Goal: Browse casually

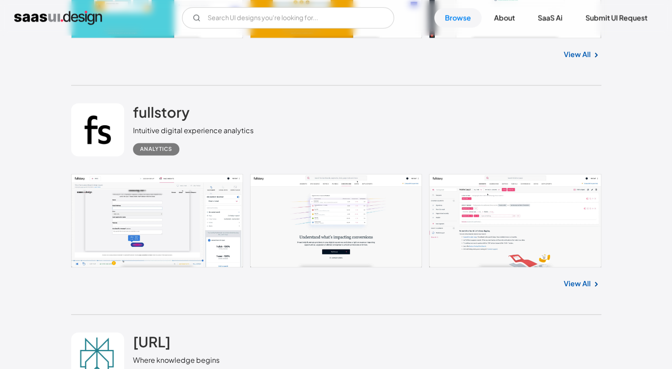
scroll to position [1367, 0]
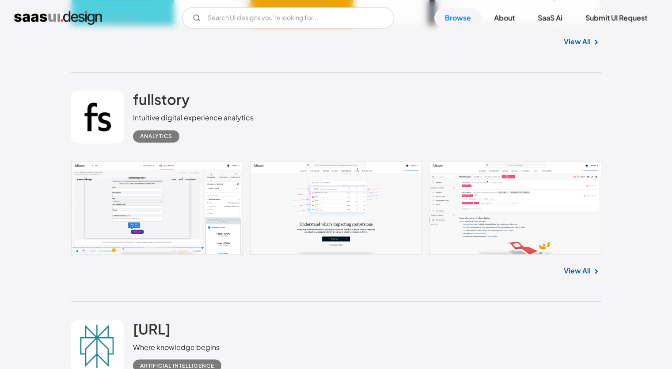
click at [575, 271] on link "View All" at bounding box center [577, 270] width 27 height 11
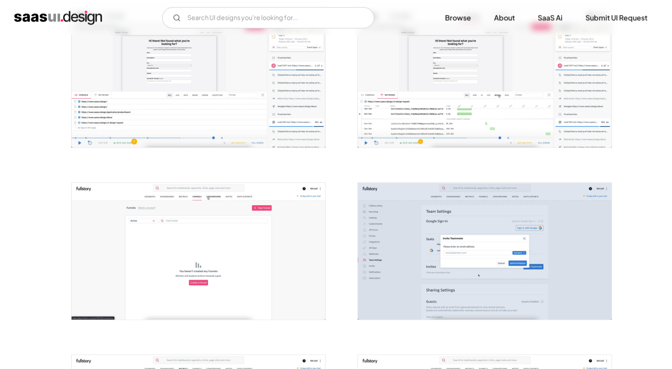
scroll to position [658, 0]
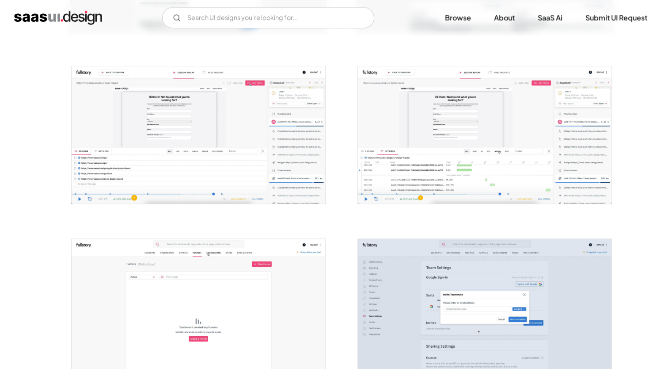
click at [454, 133] on img "open lightbox" at bounding box center [485, 134] width 254 height 137
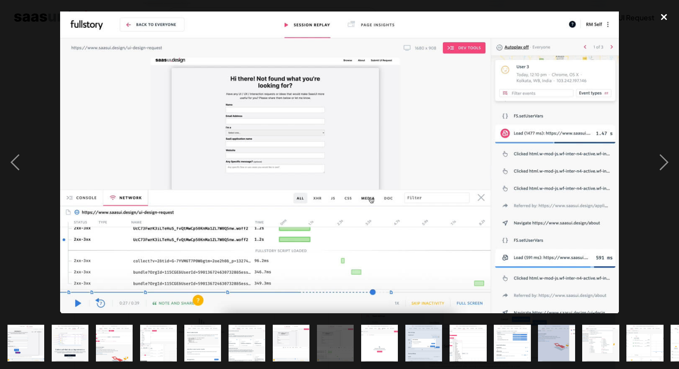
click at [662, 19] on div "close lightbox" at bounding box center [664, 17] width 30 height 19
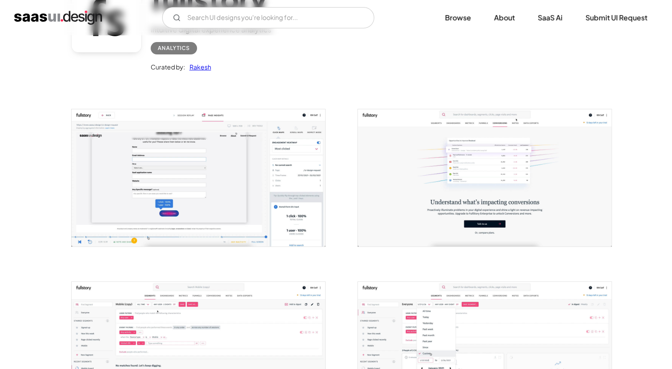
scroll to position [0, 0]
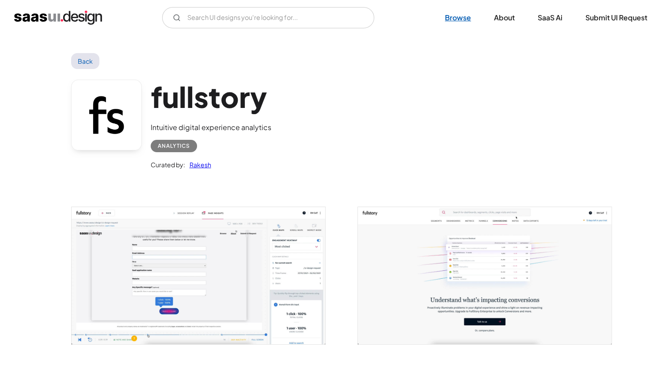
click at [457, 20] on link "Browse" at bounding box center [458, 17] width 47 height 19
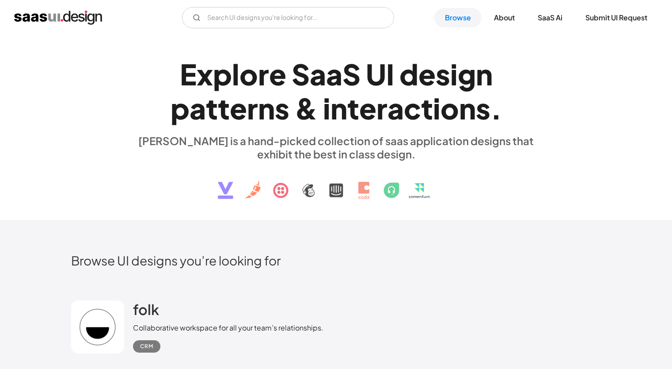
scroll to position [265, 0]
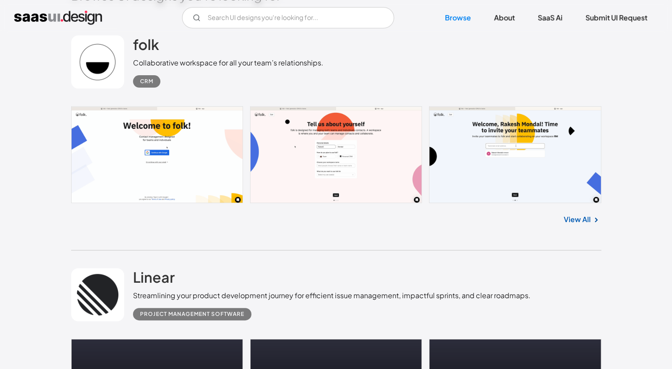
click at [572, 217] on link "View All" at bounding box center [577, 219] width 27 height 11
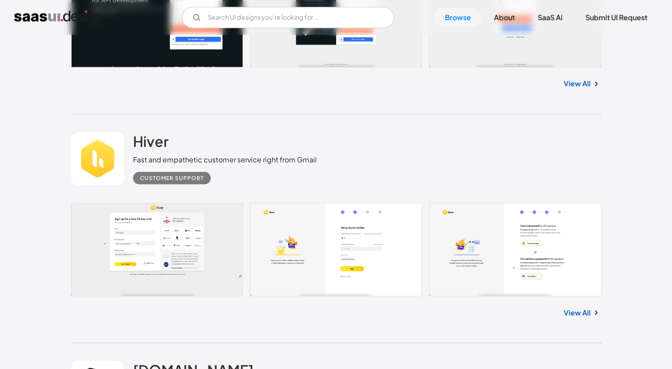
scroll to position [5103, 0]
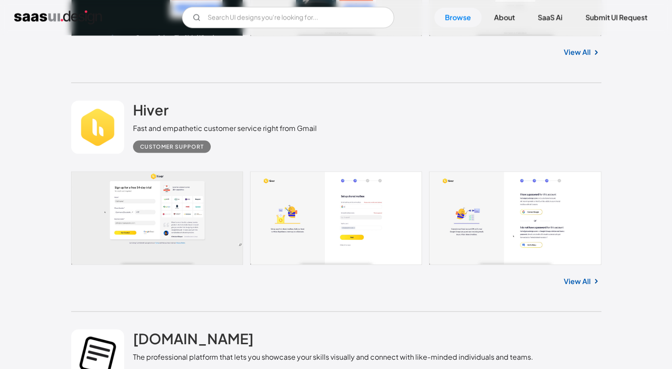
click at [577, 276] on link "View All" at bounding box center [577, 281] width 27 height 11
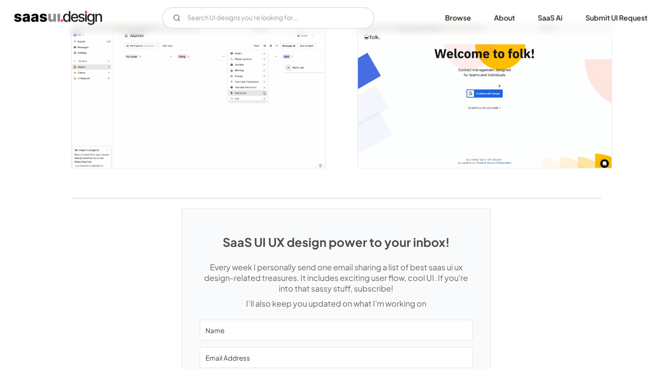
scroll to position [1547, 0]
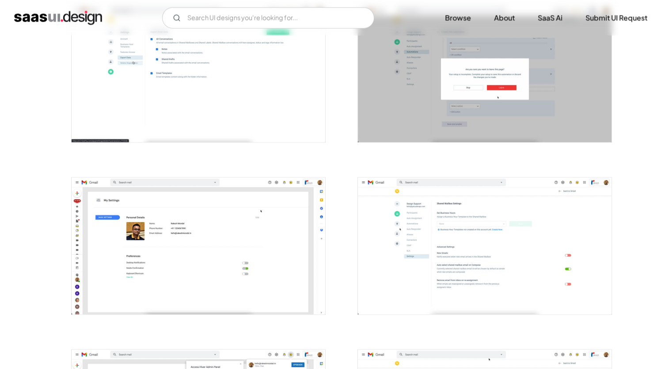
scroll to position [1402, 0]
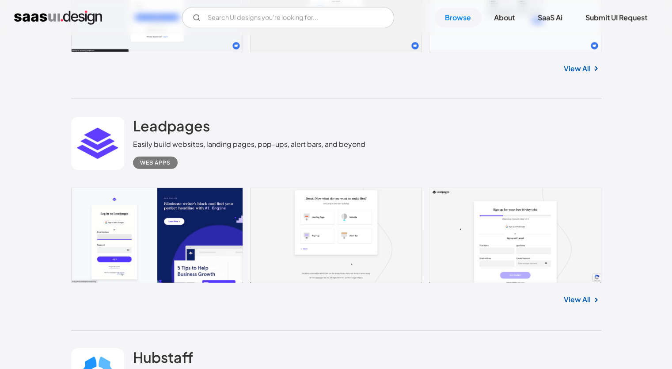
scroll to position [6056, 0]
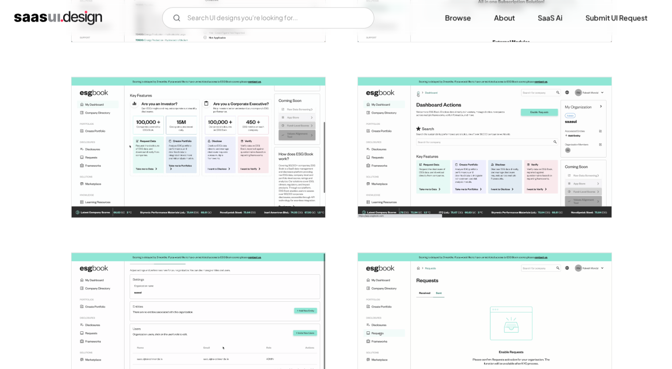
scroll to position [1536, 0]
